Goal: Complete application form: Complete application form

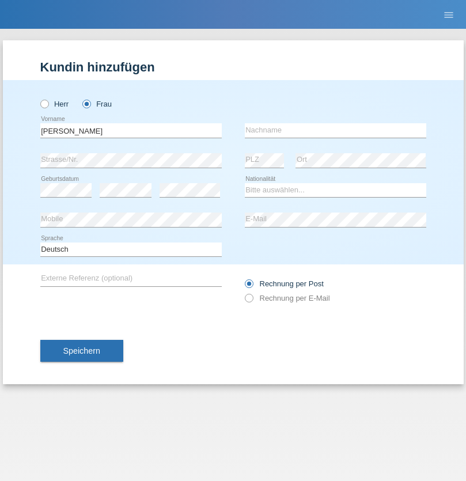
type input "Karim"
click at [335, 130] on input "text" at bounding box center [335, 130] width 181 height 14
type input "Msallati"
select select "CH"
radio input "true"
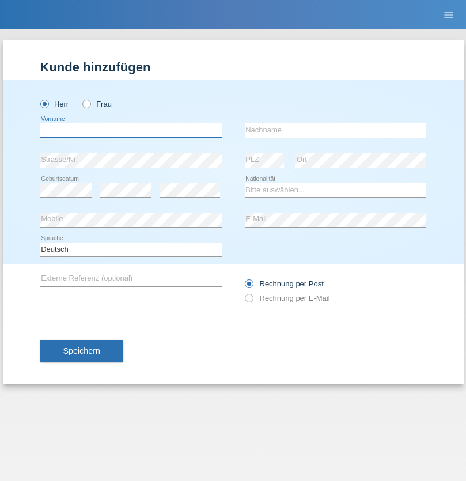
click at [131, 130] on input "text" at bounding box center [130, 130] width 181 height 14
type input "zikrija"
click at [335, 130] on input "text" at bounding box center [335, 130] width 181 height 14
type input "mujic"
select select "AT"
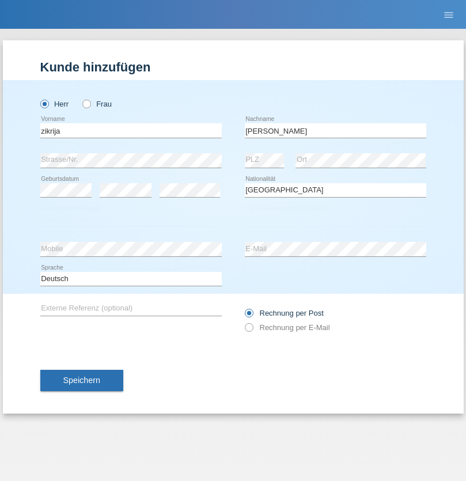
select select "C"
select select "08"
select select "01"
select select "1993"
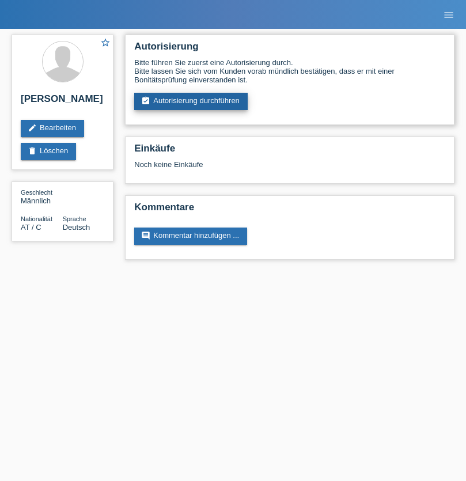
click at [191, 101] on link "assignment_turned_in Autorisierung durchführen" at bounding box center [190, 101] width 113 height 17
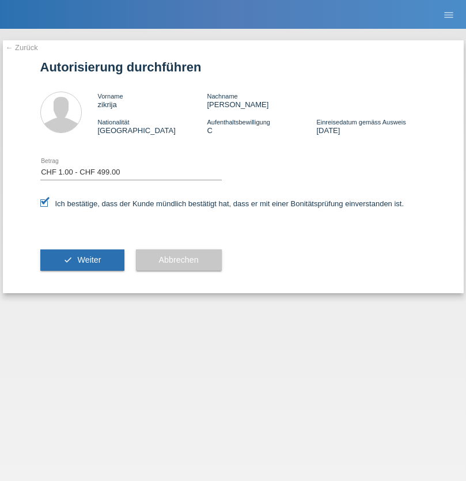
select select "1"
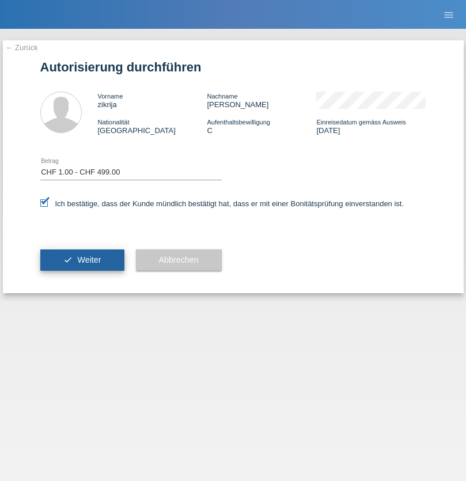
click at [82, 260] on span "Weiter" at bounding box center [89, 259] width 24 height 9
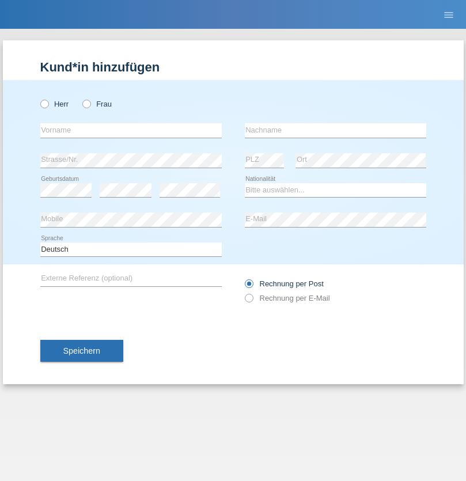
radio input "true"
click at [131, 130] on input "text" at bounding box center [130, 130] width 181 height 14
type input "[PERSON_NAME]"
click at [335, 130] on input "text" at bounding box center [335, 130] width 181 height 14
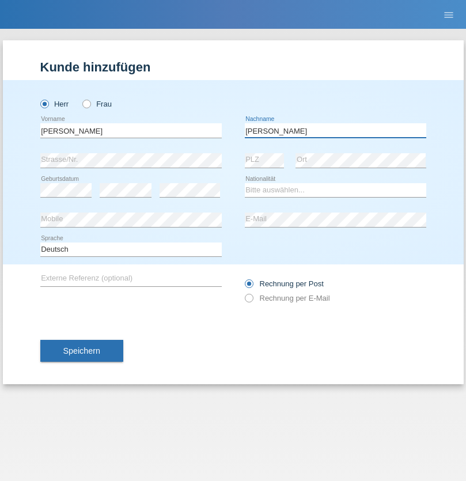
type input "[PERSON_NAME]"
select select "CH"
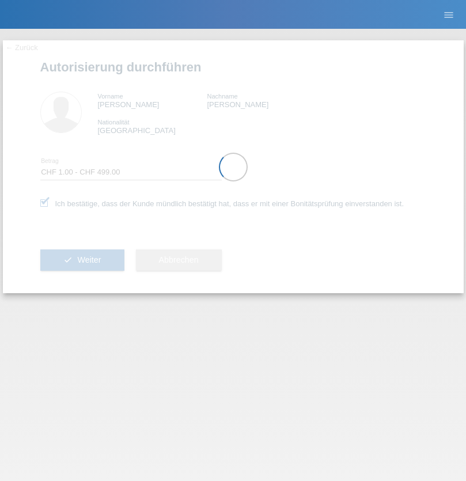
select select "1"
